Goal: Task Accomplishment & Management: Use online tool/utility

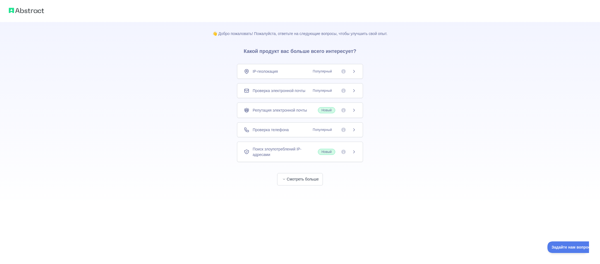
click at [289, 131] on div "Проверка телефона Популярный" at bounding box center [300, 130] width 112 height 6
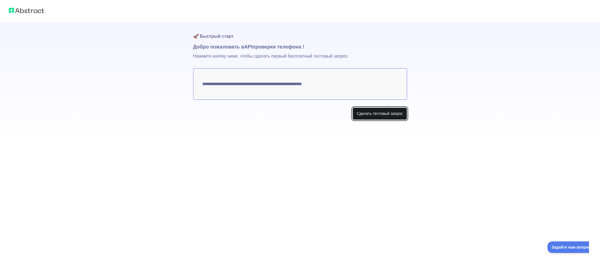
click at [365, 113] on font "Сделать тестовый запрос" at bounding box center [380, 113] width 46 height 4
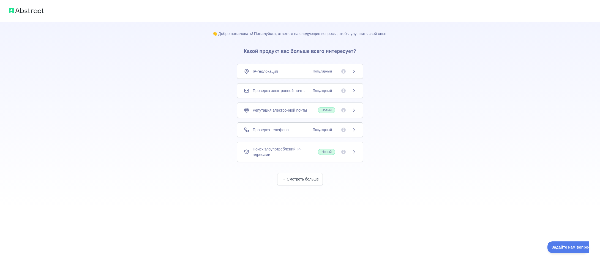
click at [279, 130] on font "Проверка телефона" at bounding box center [271, 129] width 36 height 4
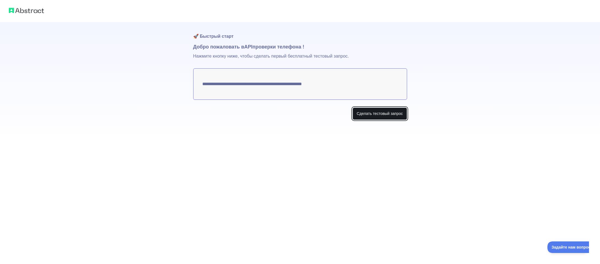
click at [380, 113] on font "Сделать тестовый запрос" at bounding box center [380, 113] width 46 height 4
click at [396, 113] on button "Make test request" at bounding box center [387, 113] width 39 height 12
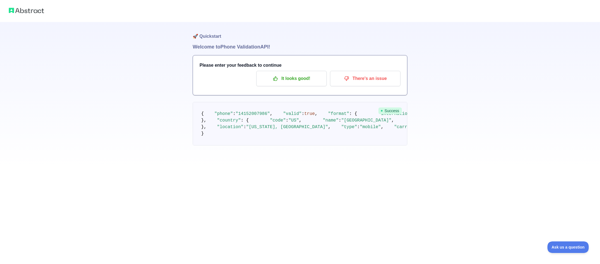
click at [16, 10] on img at bounding box center [26, 11] width 35 height 8
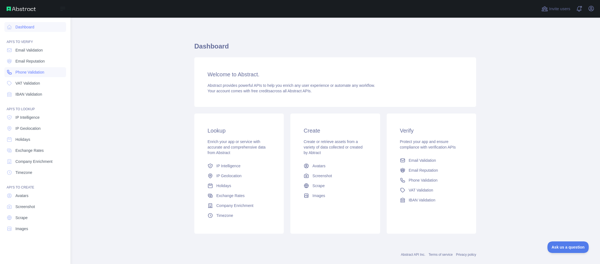
click at [37, 73] on span "Phone Validation" at bounding box center [29, 72] width 29 height 6
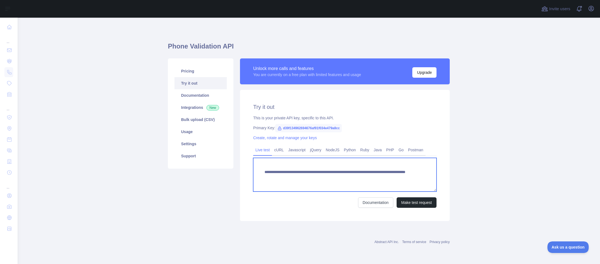
drag, startPoint x: 386, startPoint y: 179, endPoint x: 241, endPoint y: 169, distance: 145.1
click at [241, 169] on div "**********" at bounding box center [345, 155] width 210 height 131
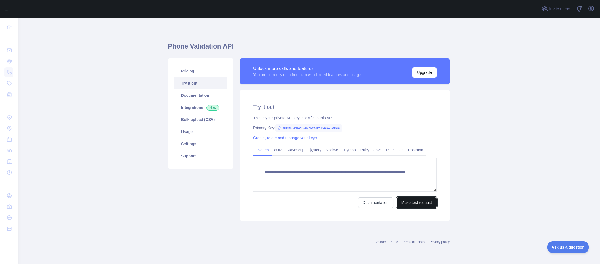
click at [420, 203] on button "Make test request" at bounding box center [416, 202] width 40 height 10
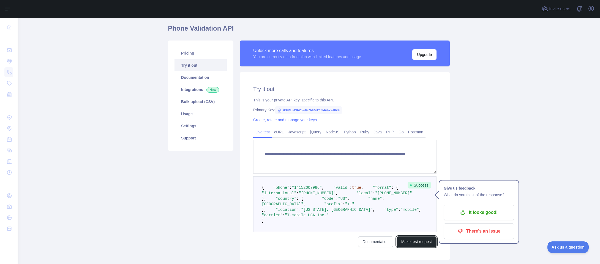
scroll to position [55, 0]
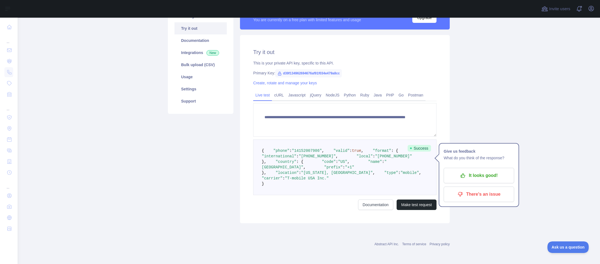
drag, startPoint x: 587, startPoint y: 131, endPoint x: 570, endPoint y: 138, distance: 18.6
click at [585, 131] on main "**********" at bounding box center [309, 141] width 582 height 246
